Goal: Information Seeking & Learning: Learn about a topic

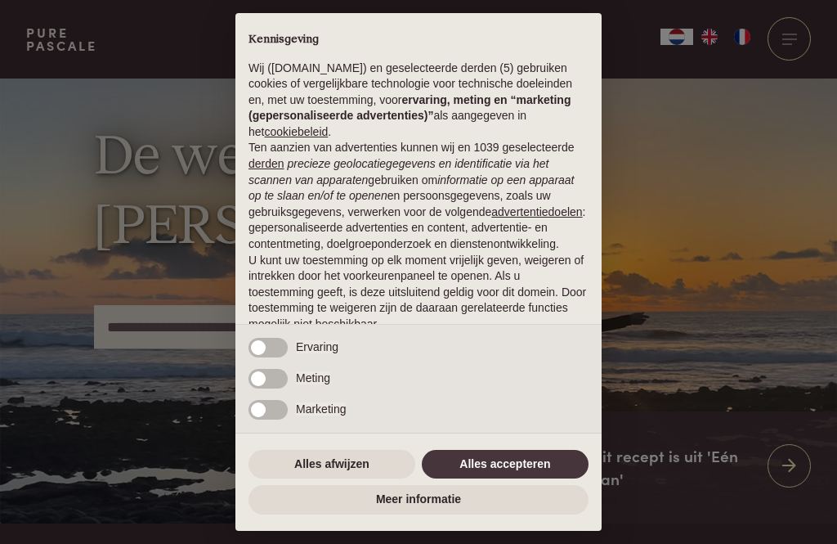
click at [356, 472] on button "Alles afwijzen" at bounding box center [332, 464] width 167 height 29
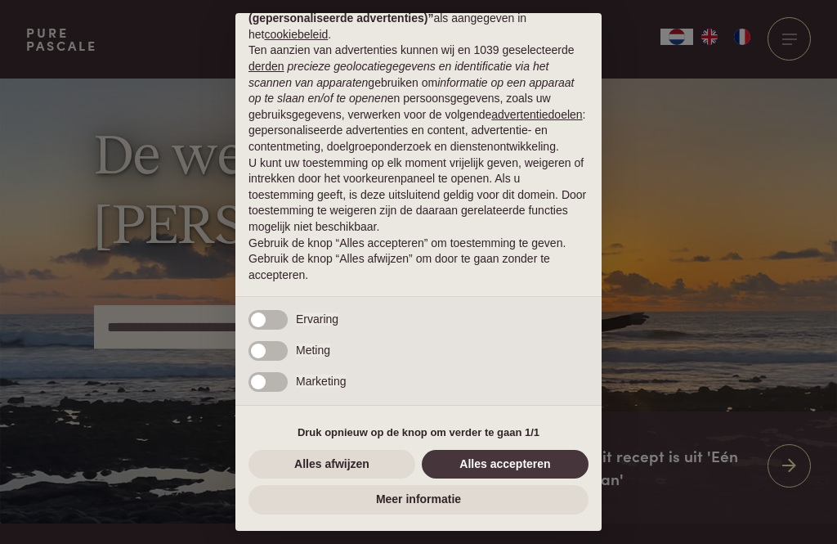
click at [511, 466] on button "Alles accepteren" at bounding box center [505, 464] width 167 height 29
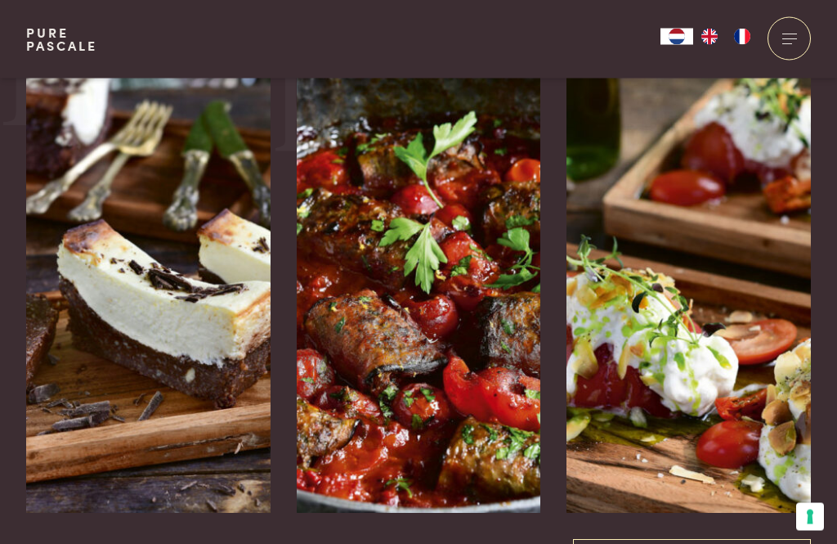
scroll to position [1651, 0]
click at [406, 430] on img at bounding box center [419, 267] width 245 height 491
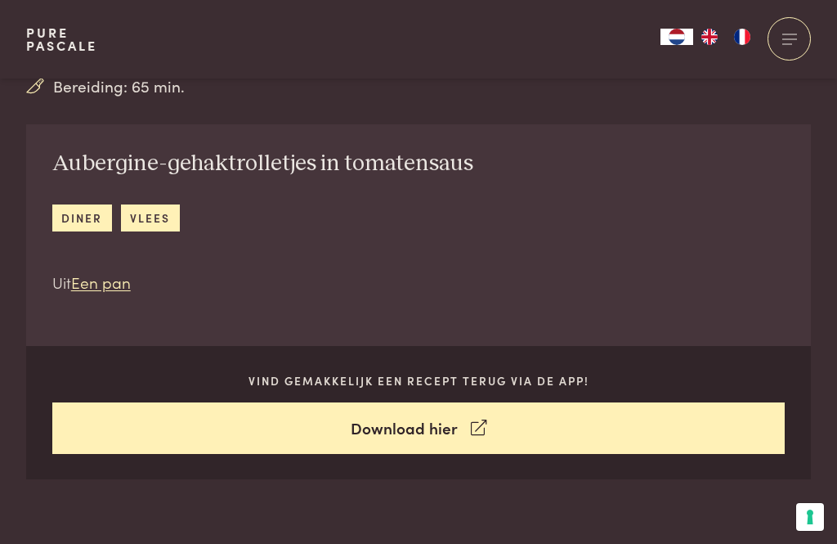
scroll to position [502, 0]
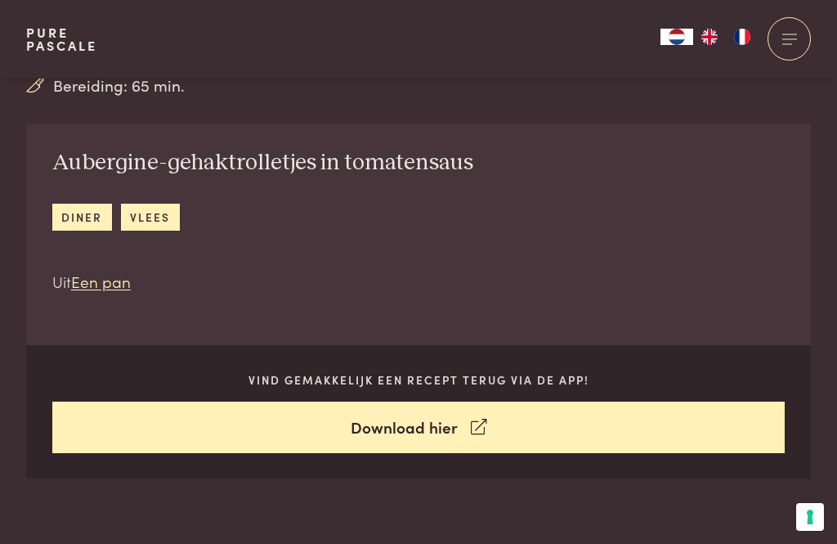
click at [485, 433] on icon at bounding box center [479, 427] width 16 height 24
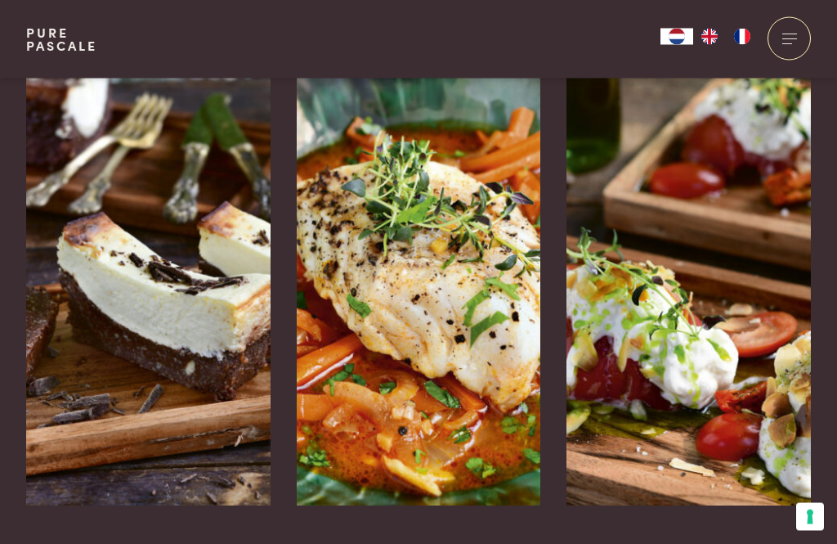
scroll to position [3998, 0]
click at [140, 505] on div "Brownie-cheesecake" at bounding box center [148, 505] width 245 height 0
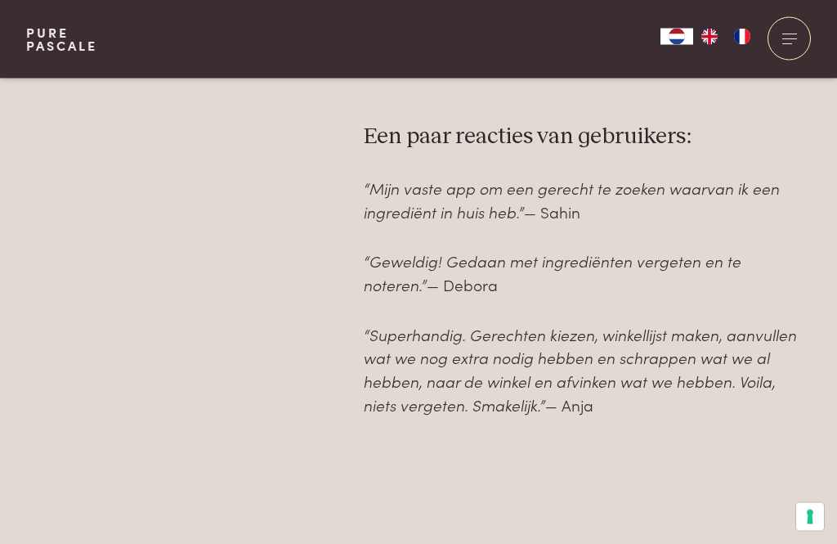
scroll to position [1215, 0]
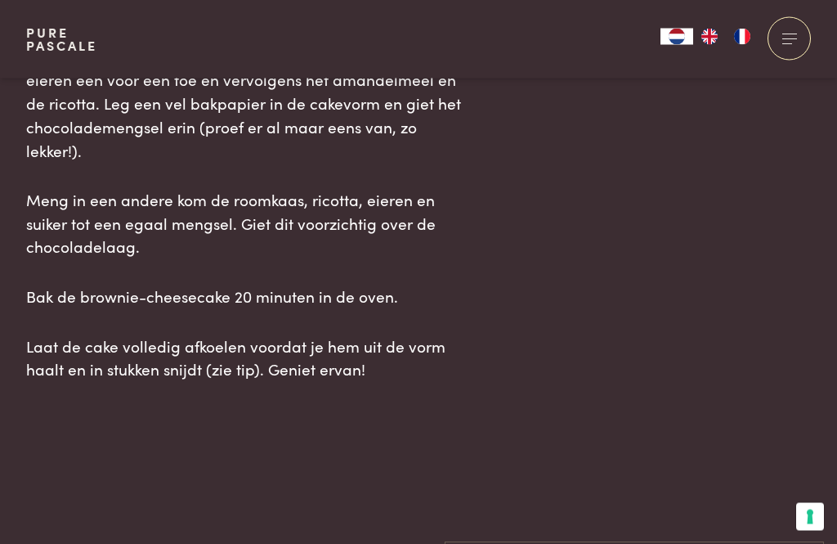
scroll to position [2120, 0]
